Goal: Register for event/course

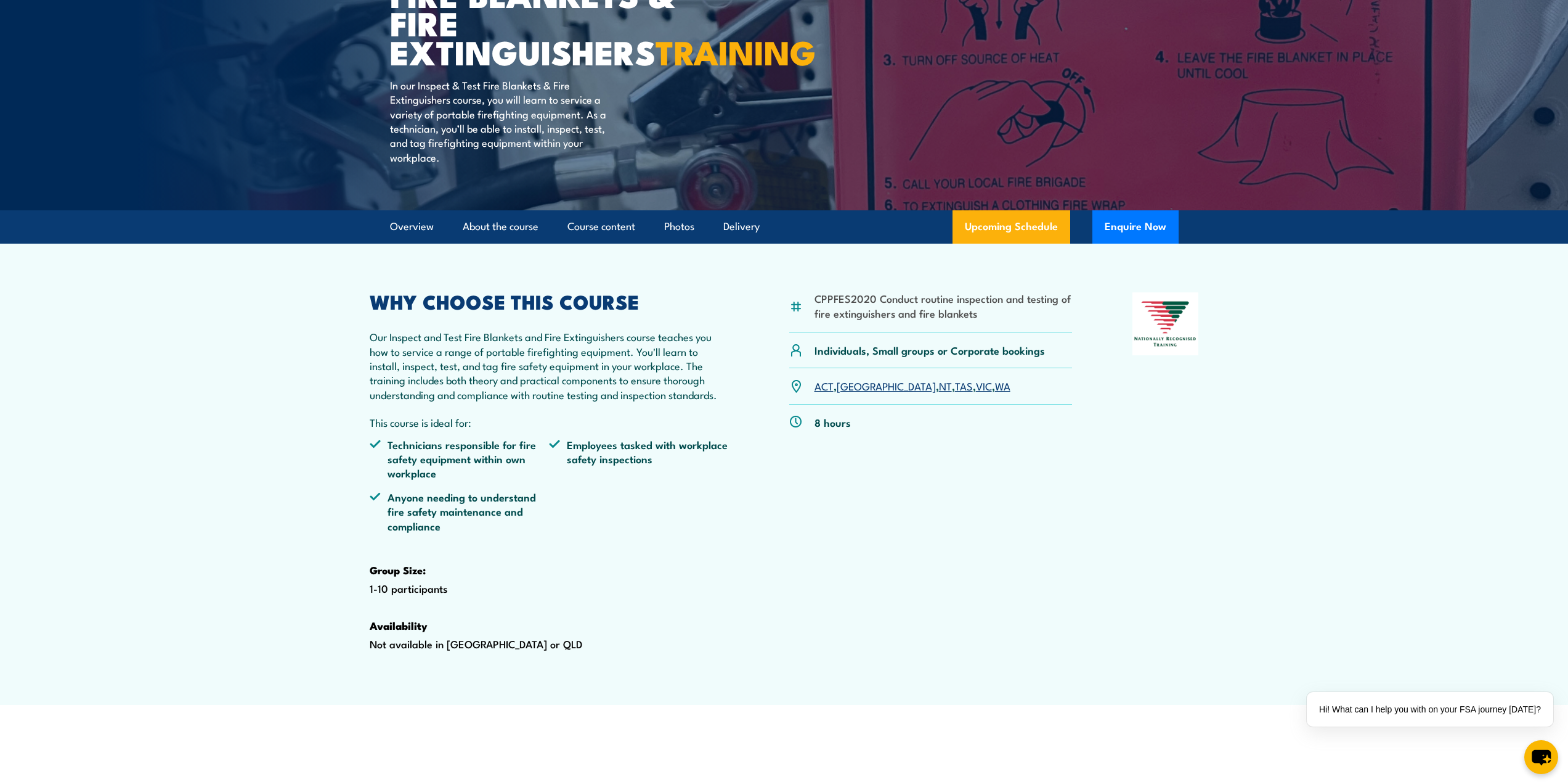
scroll to position [124, 0]
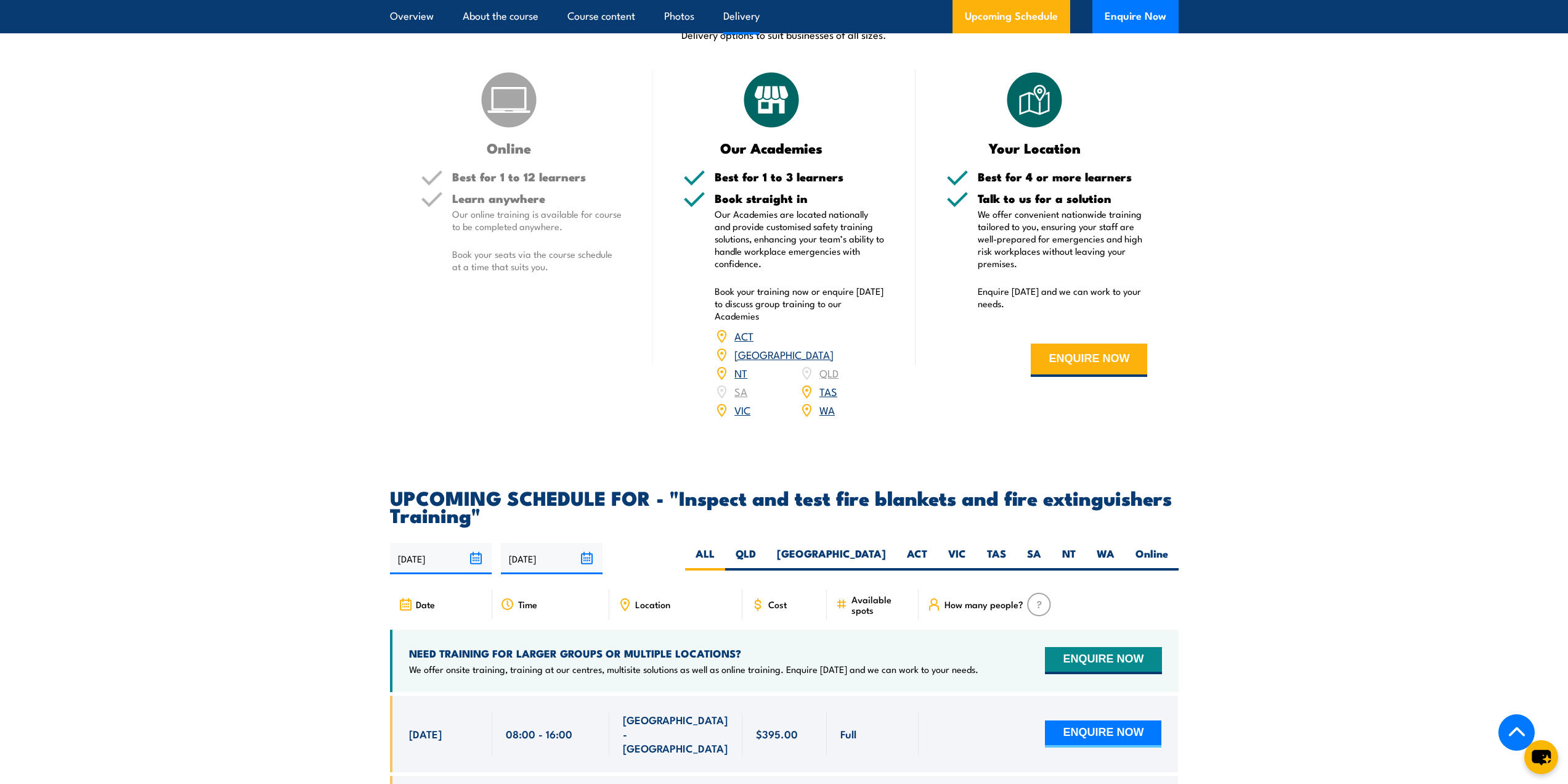
scroll to position [1788, 0]
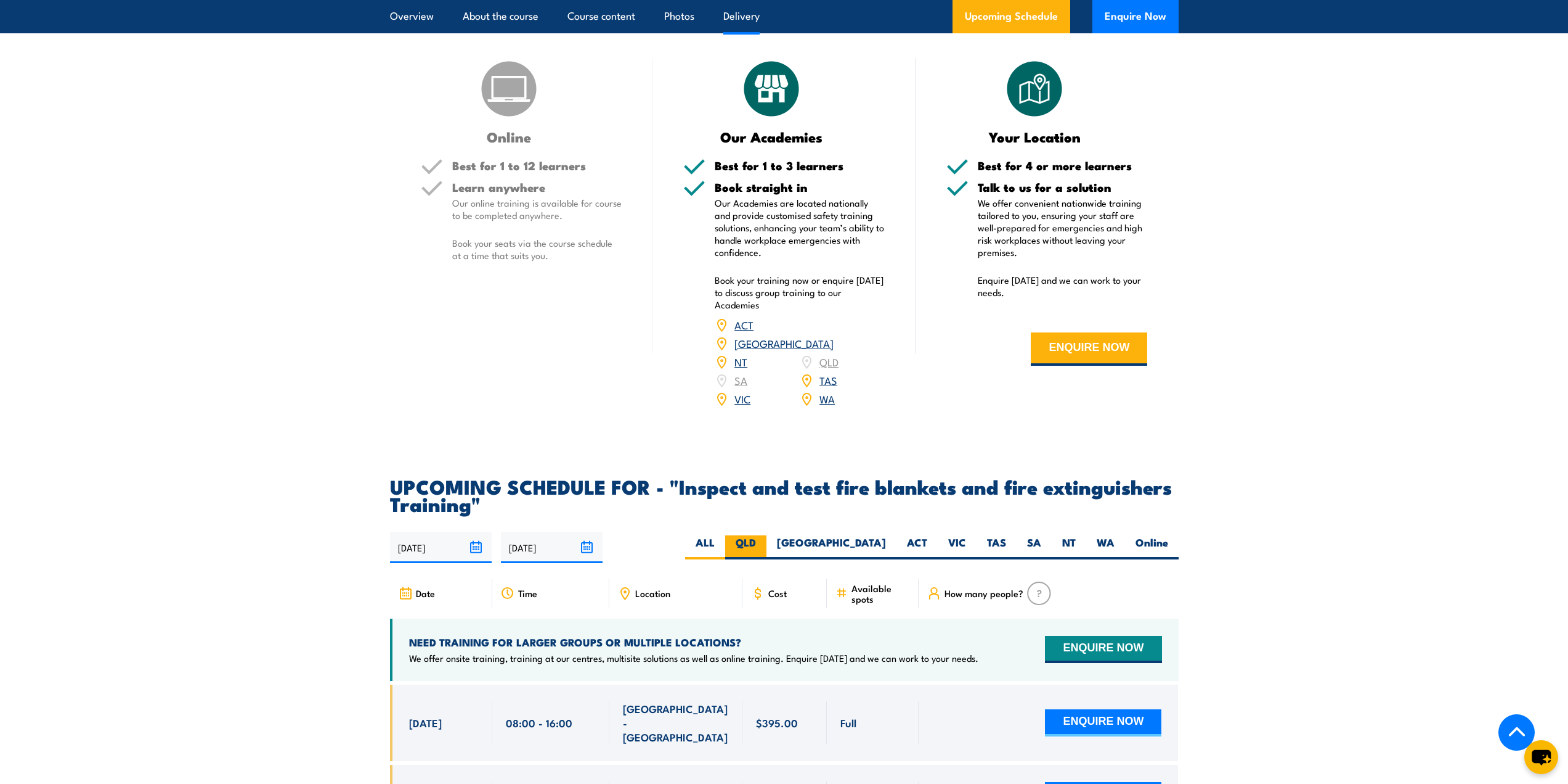
click at [767, 559] on label "QLD" at bounding box center [746, 546] width 41 height 24
click at [764, 543] on input "QLD" at bounding box center [760, 539] width 8 height 8
radio input "true"
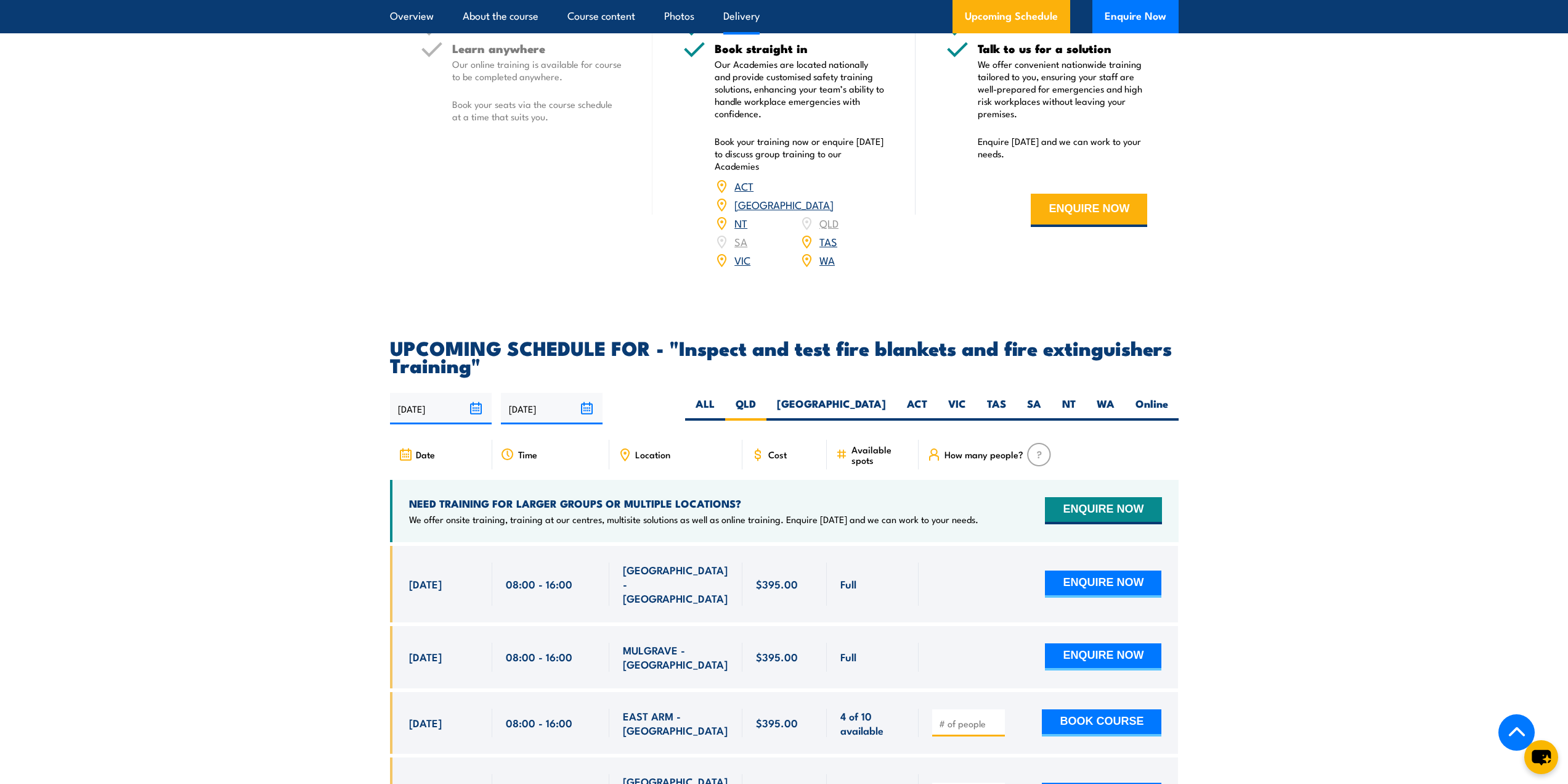
scroll to position [1969, 0]
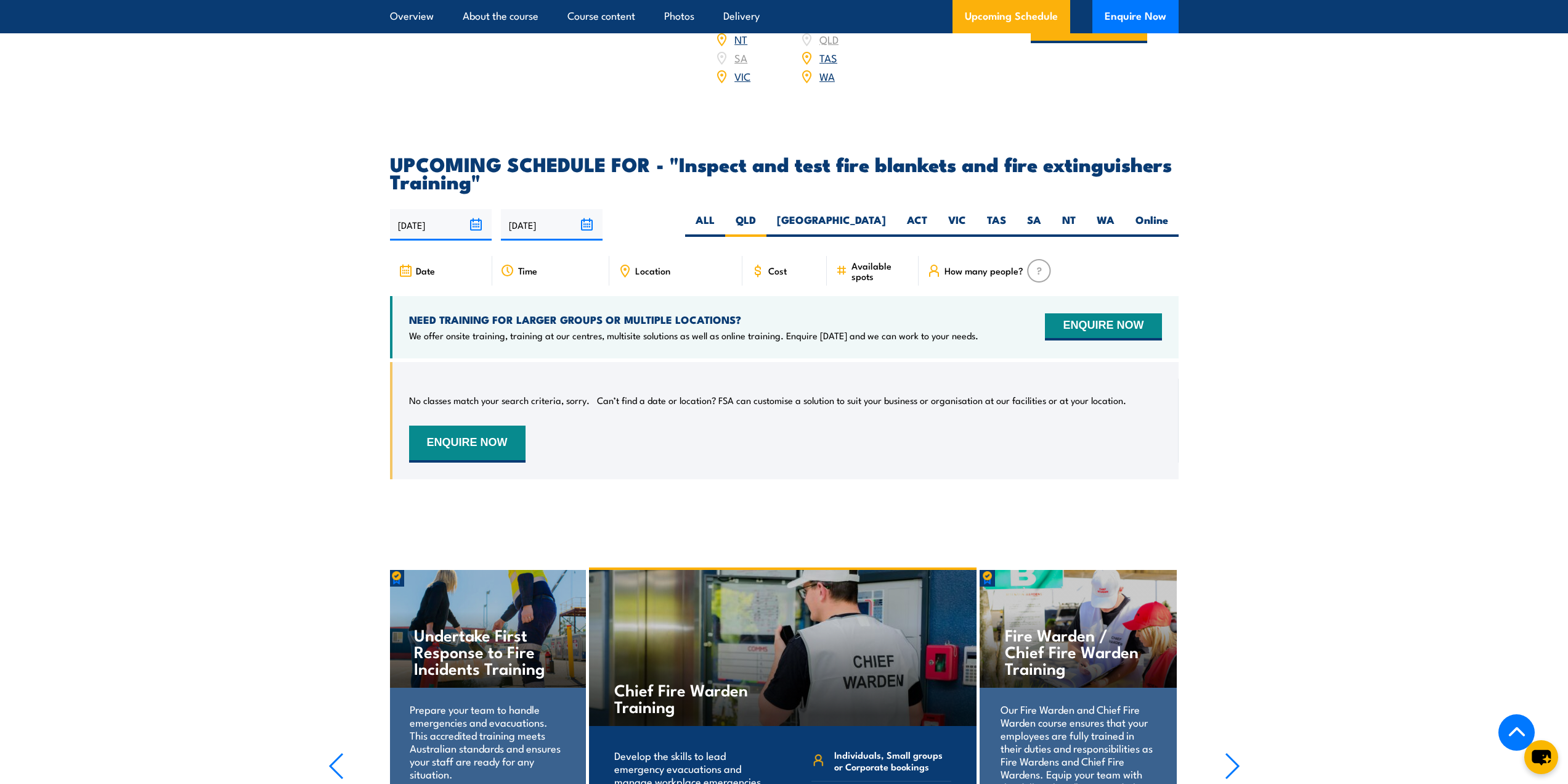
scroll to position [2105, 0]
